Goal: Task Accomplishment & Management: Complete application form

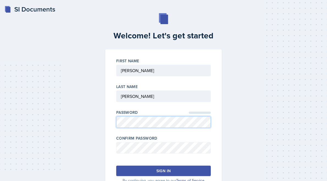
scroll to position [24, 0]
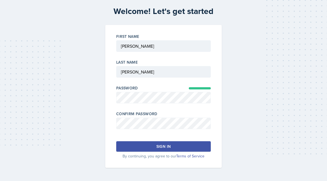
click at [171, 144] on button "Sign in" at bounding box center [163, 146] width 94 height 10
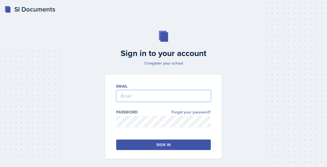
click at [144, 97] on input "email" at bounding box center [163, 96] width 94 height 12
type input "[PERSON_NAME][EMAIL_ADDRESS][PERSON_NAME][DOMAIN_NAME]"
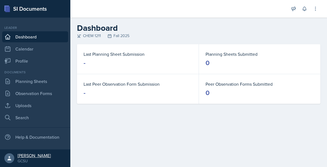
click at [23, 156] on div "Lucy Artime" at bounding box center [34, 155] width 33 height 5
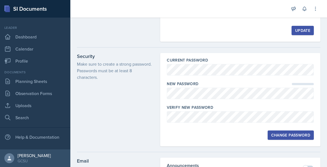
scroll to position [55, 0]
click at [200, 99] on div at bounding box center [240, 101] width 147 height 5
click at [275, 133] on button "Change Password" at bounding box center [290, 134] width 46 height 9
click at [276, 130] on button "Change Password" at bounding box center [290, 134] width 46 height 9
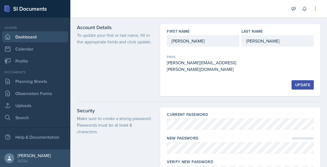
click at [23, 35] on link "Dashboard" at bounding box center [35, 36] width 66 height 11
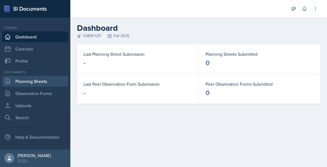
click at [24, 78] on link "Planning Sheets" at bounding box center [35, 81] width 66 height 11
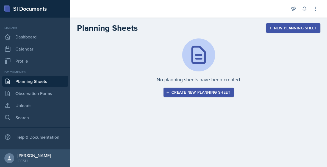
click at [288, 27] on div "New Planning Sheet" at bounding box center [292, 28] width 47 height 4
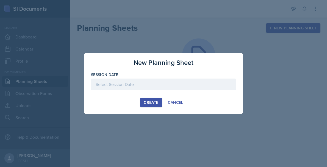
click at [187, 80] on div at bounding box center [163, 85] width 145 height 12
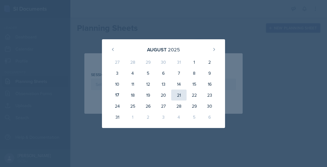
click at [181, 97] on div "21" at bounding box center [178, 95] width 15 height 11
type input "August 21st, 2025"
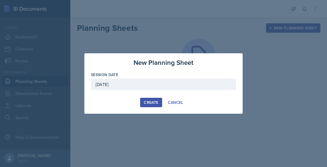
click at [146, 104] on div "Create" at bounding box center [151, 102] width 15 height 4
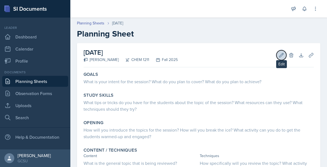
click at [278, 55] on button "Edit" at bounding box center [281, 55] width 10 height 10
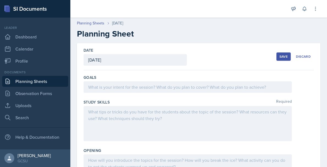
click at [163, 90] on div at bounding box center [187, 87] width 208 height 12
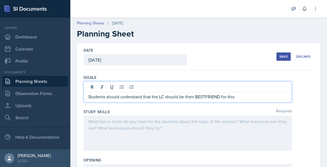
click at [164, 95] on p "Students should understand that the LC should be their BESTFRIEND for this" at bounding box center [187, 96] width 199 height 7
click at [259, 99] on p "Students should understand that the LC/SI should be their BESTFRIEND for this" at bounding box center [187, 96] width 199 height 7
click at [211, 98] on p "Students should understand that the LC/SI should be their BESTFRIEND for this" at bounding box center [187, 96] width 199 height 7
click at [255, 97] on p "Students should understand that the LC/SI should be their BEST FRIEND for this" at bounding box center [187, 96] width 199 height 7
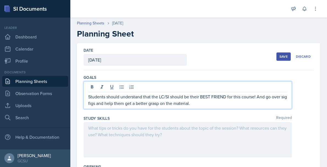
click at [260, 97] on p "Students should understand that the LC/SI should be their BEST FRIEND for this …" at bounding box center [187, 99] width 199 height 13
click at [235, 106] on p "Students should understand that the LC/SI should be their BEST FRIEND for this …" at bounding box center [187, 99] width 199 height 13
click at [217, 141] on div at bounding box center [187, 139] width 208 height 35
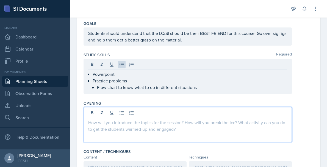
scroll to position [54, 0]
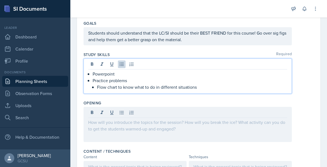
click at [97, 87] on li "Flow chart to know what to do in different situations" at bounding box center [192, 87] width 190 height 7
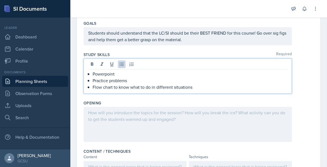
click at [109, 119] on div at bounding box center [187, 124] width 208 height 35
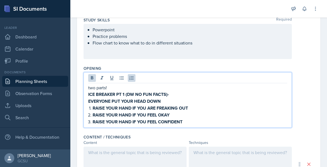
scroll to position [91, 0]
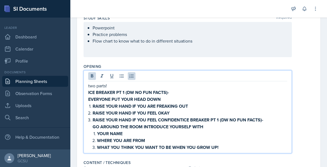
click at [182, 121] on strong "RAISE YOUR HAND IF YOU FEEL CONFIDENTICE BREAKER PT 1 (DW NO FUN FACTS)-" at bounding box center [178, 120] width 171 height 6
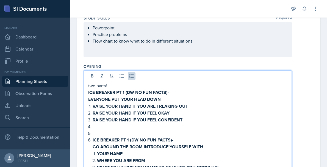
drag, startPoint x: 98, startPoint y: 133, endPoint x: 90, endPoint y: 132, distance: 8.6
click at [93, 132] on li at bounding box center [190, 133] width 194 height 7
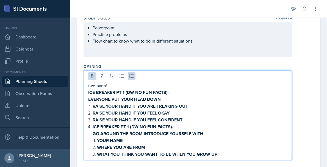
click at [93, 126] on li "ICE BREAKER PT 1 (DW NO FUN FACTS)- GO AROUND THE ROOM INTRODUCE YOURSELF WITH …" at bounding box center [190, 140] width 194 height 34
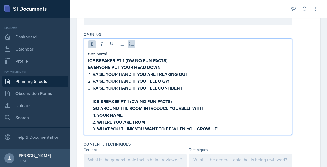
scroll to position [125, 0]
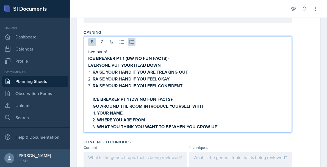
click at [130, 98] on strong "ICE BREAKER PT 1 (DW NO FUN FACTS)-" at bounding box center [133, 99] width 81 height 6
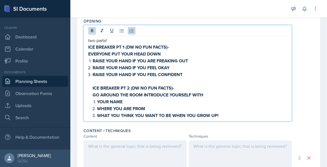
click at [122, 40] on p "two parts!" at bounding box center [187, 40] width 199 height 7
click at [145, 42] on p "two parts to get to know eachother (in ppx!)" at bounding box center [187, 40] width 199 height 7
click at [160, 83] on p at bounding box center [190, 81] width 194 height 7
click at [198, 72] on p "RAISE YOUR HAND IF YOU FEEL CONFIDENT" at bounding box center [190, 74] width 194 height 7
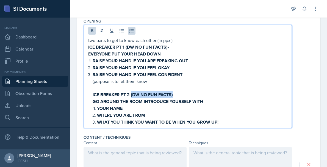
drag, startPoint x: 173, startPoint y: 94, endPoint x: 131, endPoint y: 93, distance: 42.0
click at [131, 93] on strong "ICE BREAKER PT 2 (DW NO FUN FACTS)-" at bounding box center [134, 94] width 82 height 6
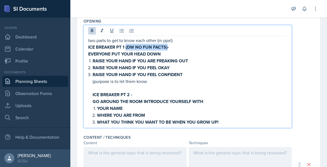
drag, startPoint x: 168, startPoint y: 46, endPoint x: 126, endPoint y: 46, distance: 42.3
click at [126, 46] on strong "ICE BREAKER PT 1 (DW NO FUN FACTS)-" at bounding box center [128, 47] width 81 height 6
click at [152, 76] on strong "RAISE YOUR HAND IF YOU FEEL CONFIDENT" at bounding box center [138, 74] width 90 height 6
click at [151, 81] on p "(purpose is to let them know" at bounding box center [190, 81] width 194 height 7
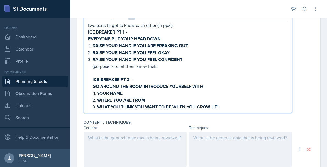
scroll to position [155, 0]
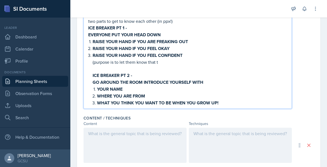
click at [104, 62] on p "(purpose is to let them know that t" at bounding box center [190, 62] width 194 height 7
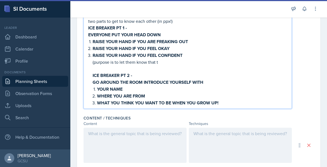
click at [175, 63] on p "(purpose is to let them know that t" at bounding box center [190, 62] width 194 height 7
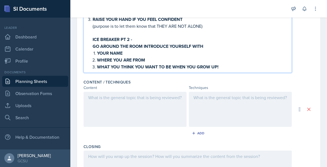
scroll to position [197, 0]
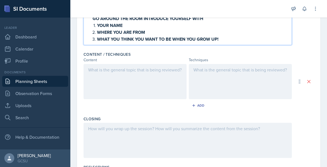
click at [158, 76] on div at bounding box center [134, 81] width 103 height 35
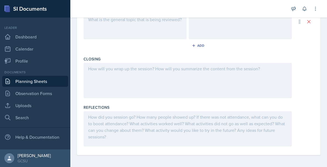
click at [158, 76] on div at bounding box center [187, 80] width 208 height 35
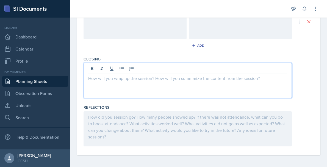
click at [167, 119] on div at bounding box center [187, 128] width 208 height 35
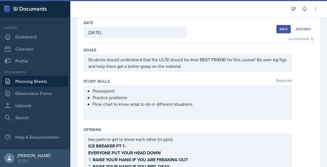
click at [210, 108] on div "Powerpoint Practice problems Flow chart to know what to do in different situati…" at bounding box center [187, 102] width 208 height 35
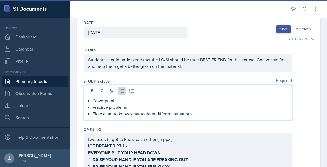
scroll to position [37, 0]
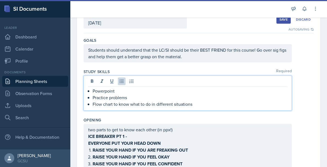
click at [213, 105] on p "Flow chart to know what to do in different situations" at bounding box center [190, 104] width 194 height 7
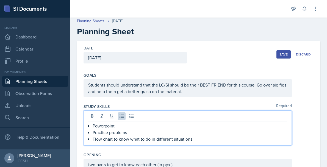
scroll to position [0, 0]
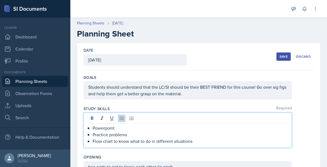
click at [280, 57] on div "Save" at bounding box center [283, 56] width 8 height 4
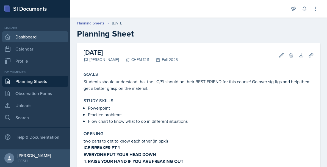
click at [32, 36] on link "Dashboard" at bounding box center [35, 36] width 66 height 11
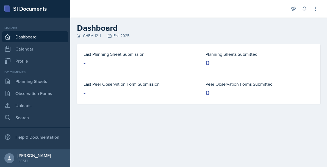
click at [32, 37] on link "Dashboard" at bounding box center [35, 36] width 66 height 11
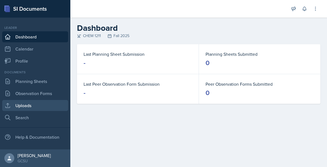
click at [36, 103] on link "Uploads" at bounding box center [35, 105] width 66 height 11
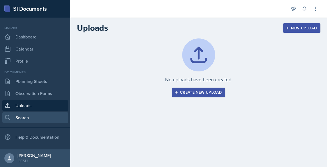
click at [23, 119] on link "Search" at bounding box center [35, 117] width 66 height 11
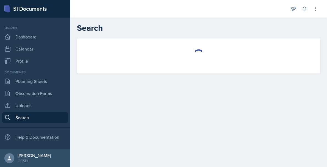
select select "all"
select select "1"
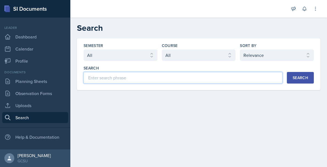
click at [129, 79] on input at bounding box center [182, 78] width 199 height 12
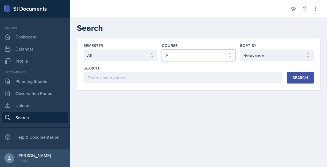
click at [198, 53] on select "Select course All ACCT 3101 ACCT 3102 ASTR 1000 BIOL 1100 BIOL 1107 BIOL 1108 B…" at bounding box center [199, 55] width 74 height 12
click at [190, 56] on select "Select course All ACCT 3101 ACCT 3102 ASTR 1000 BIOL 1100 BIOL 1107 BIOL 1108 B…" at bounding box center [199, 55] width 74 height 12
select select "f563b5ee-2306-4600-b49e-4e785f6b30e5"
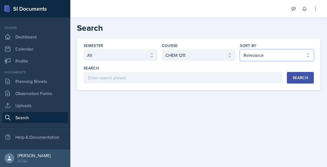
click at [273, 56] on select "Select sort by Relevance Document Date (Asc) Document Date (Desc)" at bounding box center [277, 55] width 74 height 12
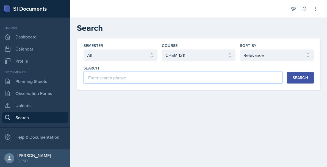
click at [208, 76] on input at bounding box center [182, 78] width 199 height 12
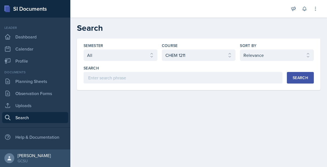
click at [303, 77] on div "Search" at bounding box center [299, 78] width 15 height 4
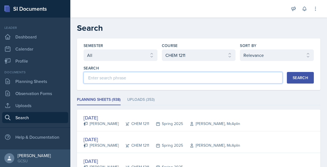
click at [106, 76] on input at bounding box center [182, 78] width 199 height 12
type input "jayden Kypri"
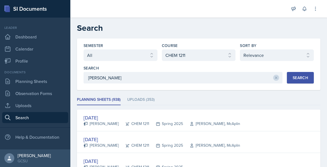
click at [305, 77] on div "Search" at bounding box center [299, 78] width 15 height 4
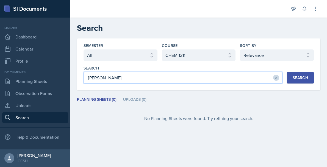
click at [157, 72] on input "jayden Kypri" at bounding box center [182, 78] width 199 height 12
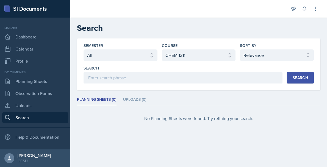
click at [301, 75] on button "Search" at bounding box center [300, 78] width 27 height 12
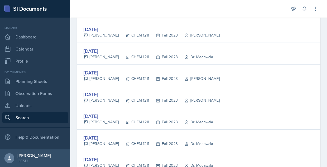
scroll to position [1062, 0]
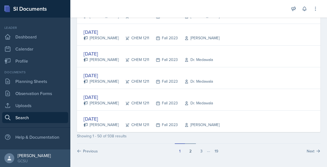
click at [189, 152] on button "2" at bounding box center [190, 148] width 11 height 10
click at [202, 151] on button "3" at bounding box center [201, 148] width 11 height 10
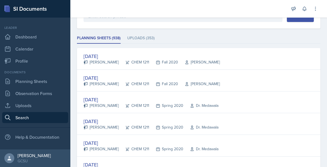
scroll to position [102, 0]
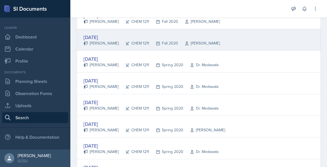
click at [99, 37] on div "Aug 25th, 2020" at bounding box center [151, 37] width 136 height 7
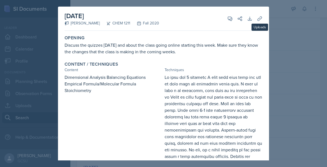
click at [295, 29] on div at bounding box center [163, 83] width 327 height 167
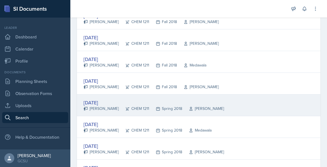
scroll to position [737, 0]
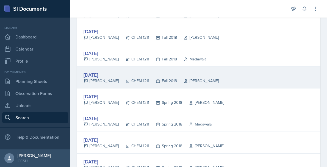
click at [106, 83] on div "Jordan Yacoub" at bounding box center [100, 81] width 35 height 6
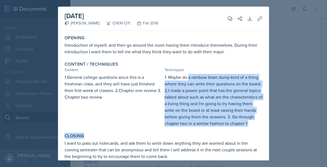
drag, startPoint x: 189, startPoint y: 77, endPoint x: 186, endPoint y: 132, distance: 55.6
click at [186, 132] on div "Opening Introduction of myself, and then go around the room having them introdu…" at bounding box center [164, 133] width 198 height 201
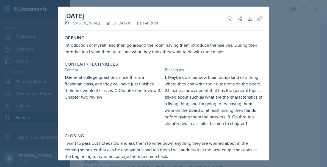
click at [281, 93] on div at bounding box center [163, 83] width 327 height 167
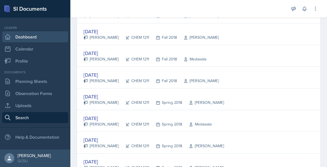
click at [21, 37] on link "Dashboard" at bounding box center [35, 36] width 66 height 11
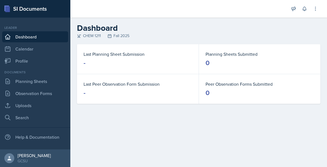
click at [21, 37] on link "Dashboard" at bounding box center [35, 36] width 66 height 11
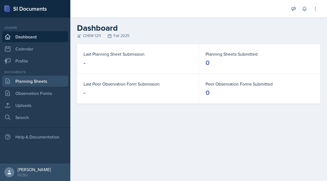
click at [37, 79] on link "Planning Sheets" at bounding box center [35, 81] width 66 height 11
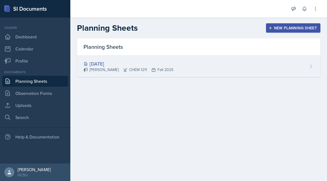
click at [216, 72] on div "Aug 21st, 2025 Lucy Artime CHEM 1211 Fall 2025" at bounding box center [198, 66] width 243 height 21
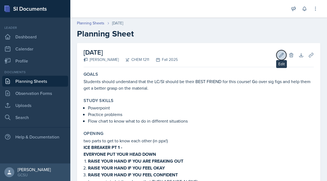
click at [279, 54] on icon at bounding box center [280, 54] width 5 height 5
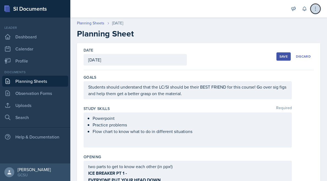
click at [316, 12] on button at bounding box center [315, 9] width 10 height 10
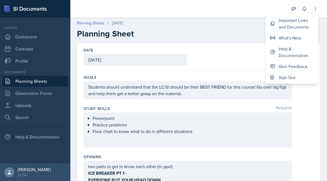
click at [53, 111] on div "Documents Planning Sheets Observation Forms Uploads Search" at bounding box center [35, 96] width 66 height 53
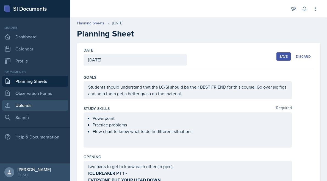
click at [47, 107] on link "Uploads" at bounding box center [35, 105] width 66 height 11
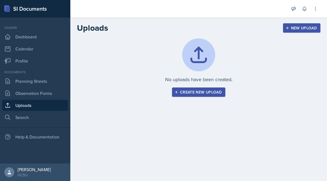
click at [193, 90] on div "Create new upload" at bounding box center [198, 92] width 46 height 4
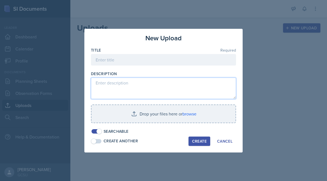
click at [130, 88] on textarea at bounding box center [163, 88] width 145 height 21
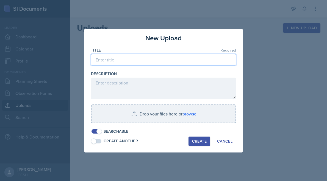
click at [119, 61] on input at bounding box center [163, 60] width 145 height 12
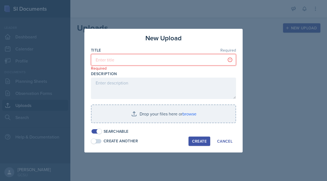
paste input "WELCOME TO YOUR FIRST CHEM 1211K SI SESSION!"
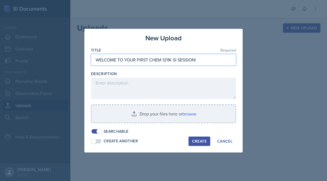
type input "WELCOME TO YOUR FIRST CHEM 1211K SI SESSION!"
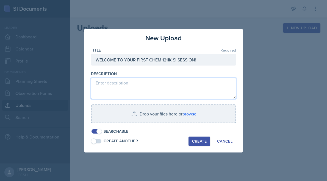
click at [160, 90] on textarea at bounding box center [163, 88] width 145 height 21
click at [142, 87] on textarea at bounding box center [163, 88] width 145 height 21
paste textarea "https://www.canva.com/design/DAGv-4cv8W8/qKX-v-oQ9FuffAc-S2vFRw/edit?utm_conten…"
type textarea "https://www.canva.com/design/DAGv-4cv8W8/qKX-v-oQ9FuffAc-S2vFRw/edit?utm_conten…"
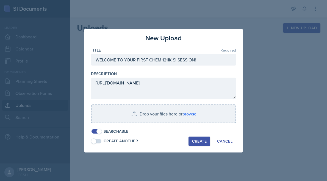
click at [196, 141] on div "Create" at bounding box center [199, 141] width 15 height 4
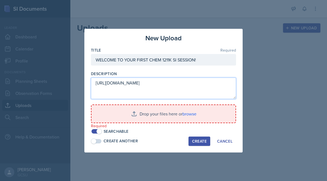
click at [204, 93] on textarea "https://www.canva.com/design/DAGv-4cv8W8/qKX-v-oQ9FuffAc-S2vFRw/edit?utm_conten…" at bounding box center [163, 88] width 145 height 21
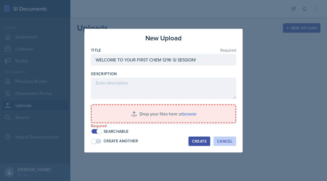
click at [220, 142] on div "Cancel" at bounding box center [224, 141] width 15 height 4
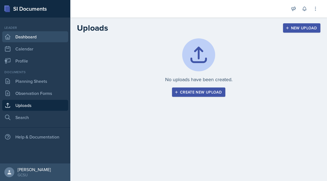
click at [33, 38] on link "Dashboard" at bounding box center [35, 36] width 66 height 11
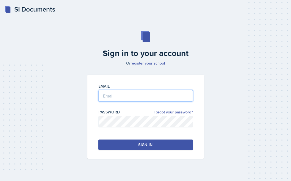
type input "[PERSON_NAME]"
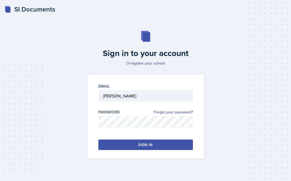
click at [133, 140] on button "Sign in" at bounding box center [145, 145] width 94 height 10
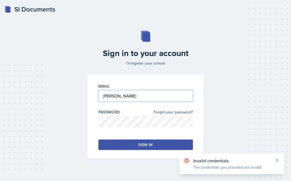
type input "[PERSON_NAME][EMAIL_ADDRESS][PERSON_NAME][DOMAIN_NAME]"
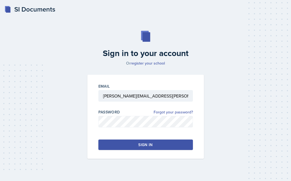
click at [128, 146] on button "Sign in" at bounding box center [145, 145] width 94 height 10
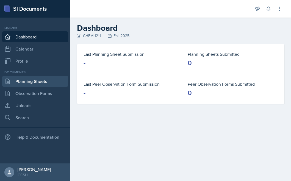
click at [46, 82] on link "Planning Sheets" at bounding box center [35, 81] width 66 height 11
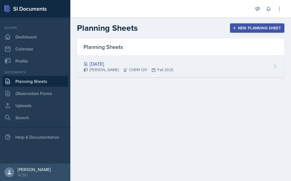
click at [147, 68] on div "Lucy Artime CHEM 1211 Fall 2025" at bounding box center [128, 70] width 90 height 6
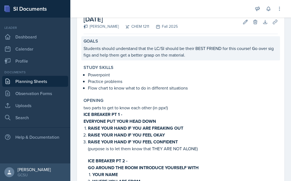
scroll to position [36, 0]
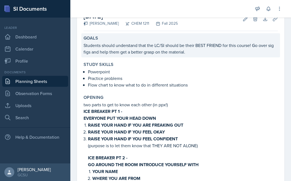
click at [207, 50] on p "Students should understand that the LC/SI should be their BEST FRIEND for this …" at bounding box center [180, 48] width 194 height 13
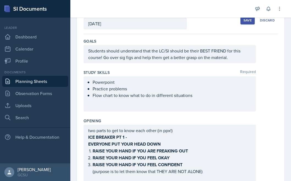
click at [236, 57] on p "Students should understand that the LC/SI should be their BEST FRIEND for this …" at bounding box center [169, 54] width 163 height 13
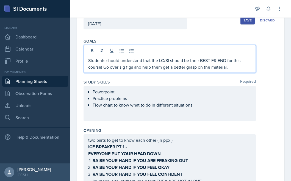
click at [235, 68] on p "Students should understand that the LC/SI should be their BEST FRIEND for this …" at bounding box center [169, 63] width 163 height 13
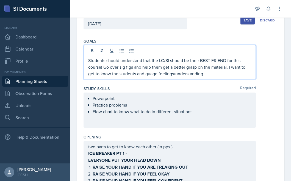
click at [150, 73] on p "Students should understand that the LC/SI should be their BEST FRIEND for this …" at bounding box center [169, 67] width 163 height 20
click at [214, 78] on div "Students should understand that the LC/SI should be their BEST FRIEND for this …" at bounding box center [169, 62] width 172 height 34
click at [212, 74] on p "Students should understand that the LC/SI should be their BEST FRIEND for this …" at bounding box center [169, 67] width 163 height 20
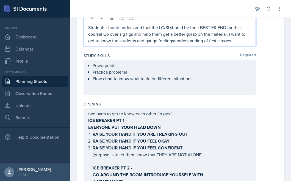
scroll to position [71, 0]
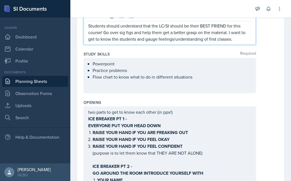
click at [198, 80] on p "Flow chart to know what to do in different situations" at bounding box center [172, 77] width 158 height 7
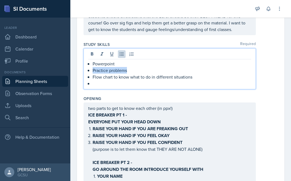
drag, startPoint x: 134, startPoint y: 70, endPoint x: 90, endPoint y: 69, distance: 44.2
click at [93, 69] on li "Practice problems" at bounding box center [172, 70] width 158 height 7
click at [105, 78] on p "Flow chart to know what to do in different situations" at bounding box center [172, 77] width 158 height 7
click at [105, 83] on p at bounding box center [172, 83] width 158 height 7
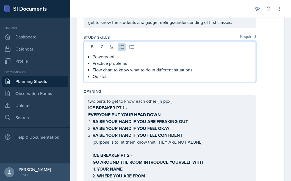
scroll to position [79, 0]
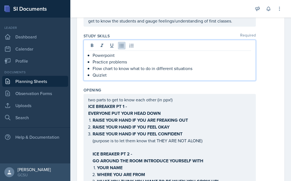
click at [121, 75] on p "Quizlet" at bounding box center [172, 75] width 158 height 7
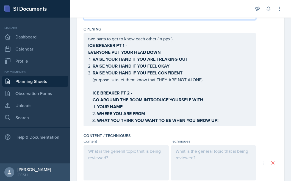
scroll to position [141, 0]
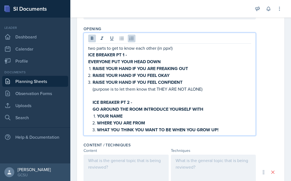
click at [164, 65] on strong "RAISE YOUR HAND IF YOU ARE FREAKING OUT" at bounding box center [140, 68] width 95 height 6
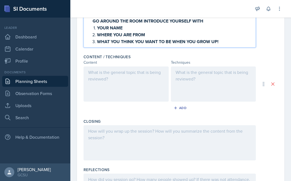
click at [154, 80] on div at bounding box center [125, 83] width 85 height 35
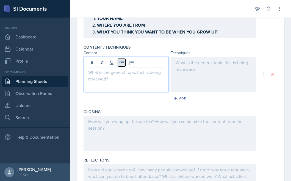
click at [123, 63] on icon at bounding box center [121, 62] width 5 height 5
click at [121, 64] on button at bounding box center [122, 63] width 8 height 8
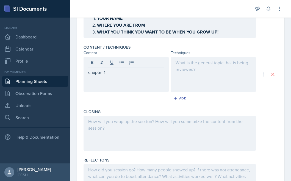
click at [184, 65] on div at bounding box center [213, 74] width 85 height 35
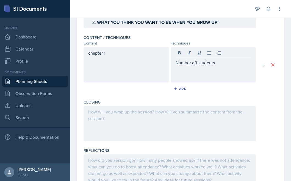
click at [148, 56] on div "chapter 1" at bounding box center [125, 64] width 85 height 35
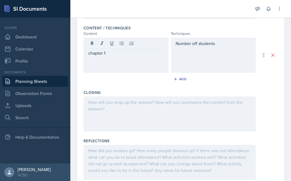
click at [190, 46] on div "Number off students" at bounding box center [213, 55] width 85 height 35
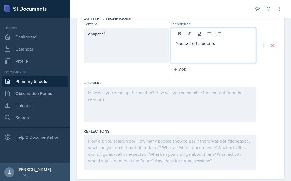
click at [110, 41] on div "chapter 1" at bounding box center [125, 45] width 85 height 35
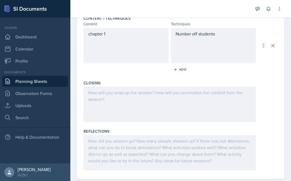
scroll to position [261, 0]
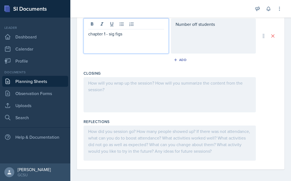
click at [193, 31] on div "Number off students" at bounding box center [213, 35] width 85 height 35
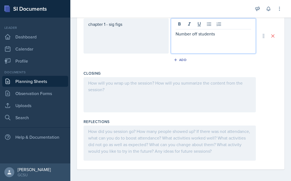
click at [177, 33] on p "Number off students" at bounding box center [213, 33] width 76 height 7
click at [221, 34] on p "Number off students" at bounding box center [213, 33] width 76 height 7
click at [214, 33] on p "Number off students" at bounding box center [213, 33] width 76 height 7
